Goal: Information Seeking & Learning: Compare options

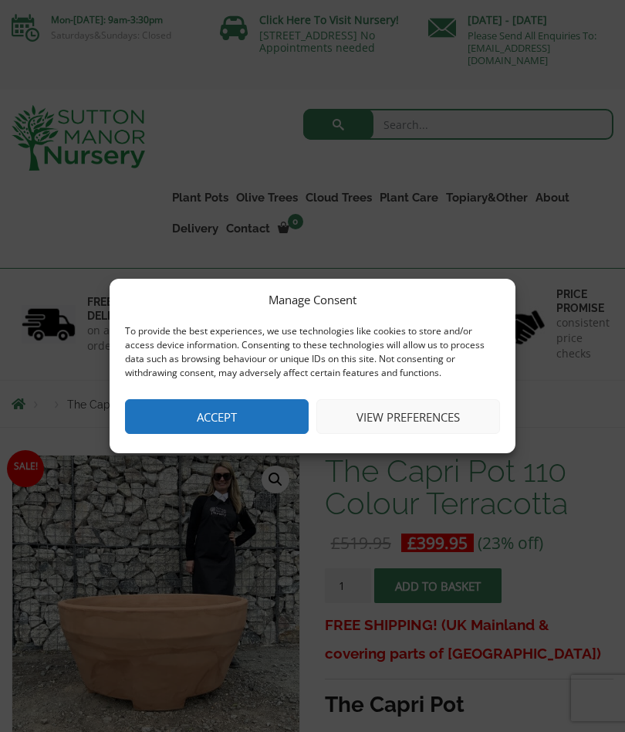
click at [250, 415] on button "Accept" at bounding box center [217, 416] width 184 height 35
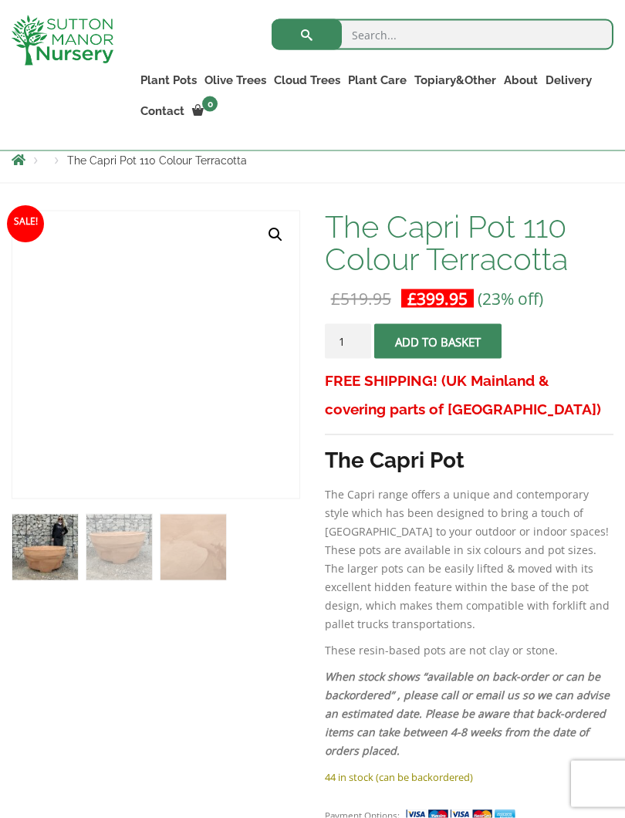
scroll to position [217, 0]
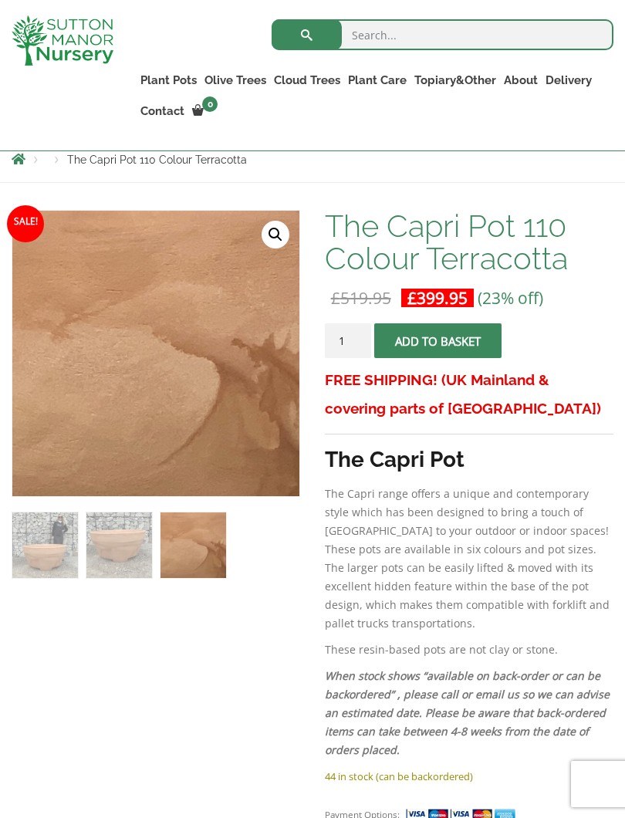
click at [224, 546] on img at bounding box center [194, 545] width 66 height 66
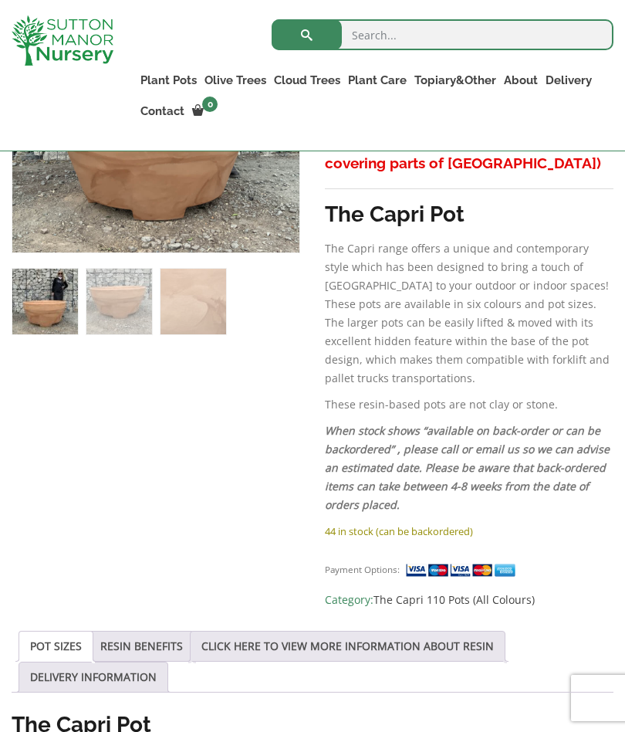
scroll to position [455, 0]
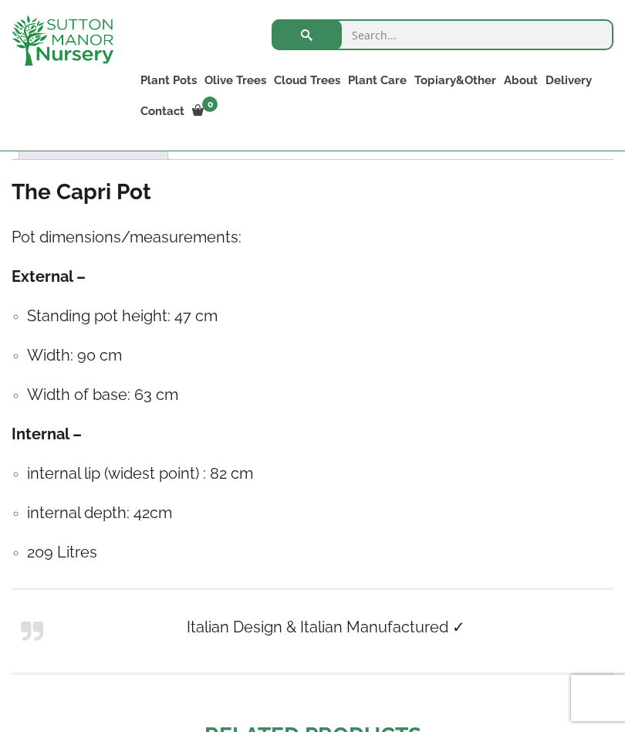
scroll to position [994, 0]
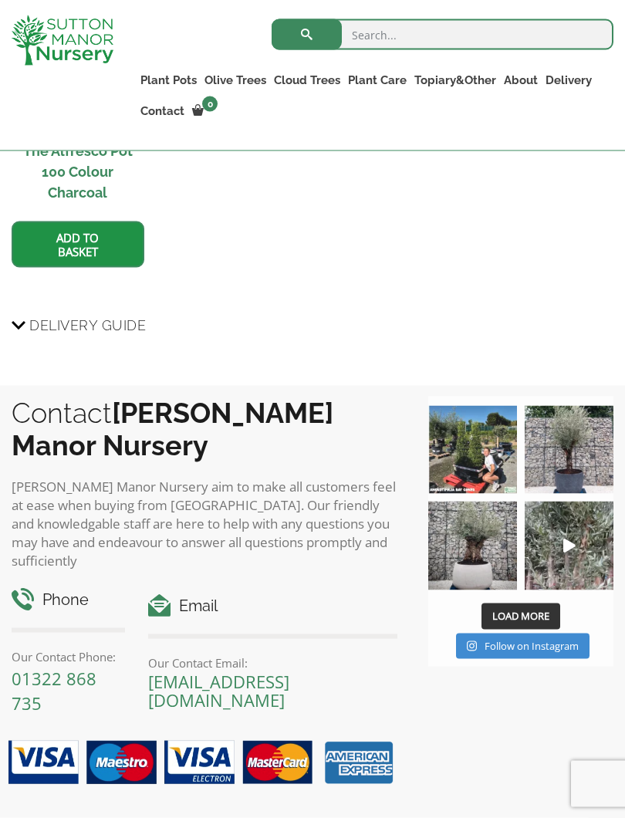
scroll to position [1901, 0]
click at [489, 533] on img at bounding box center [472, 545] width 89 height 89
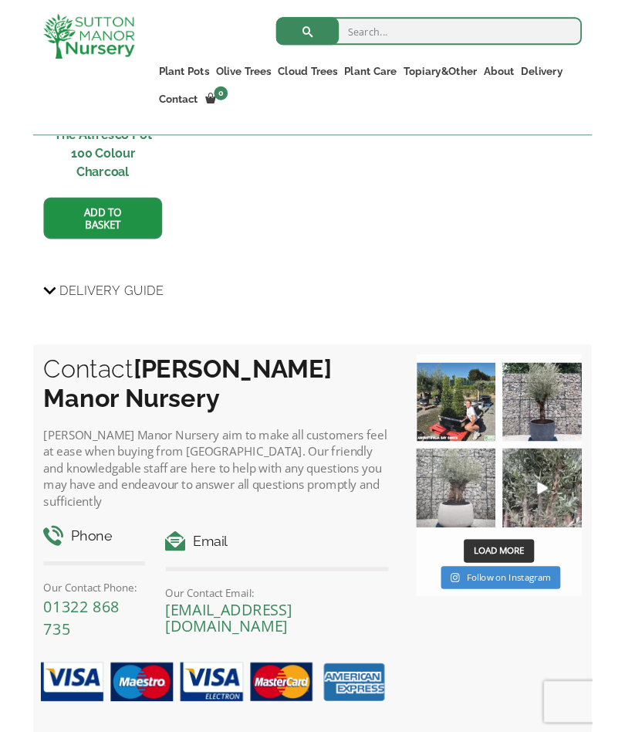
scroll to position [1944, 0]
